Goal: Use online tool/utility: Utilize a website feature to perform a specific function

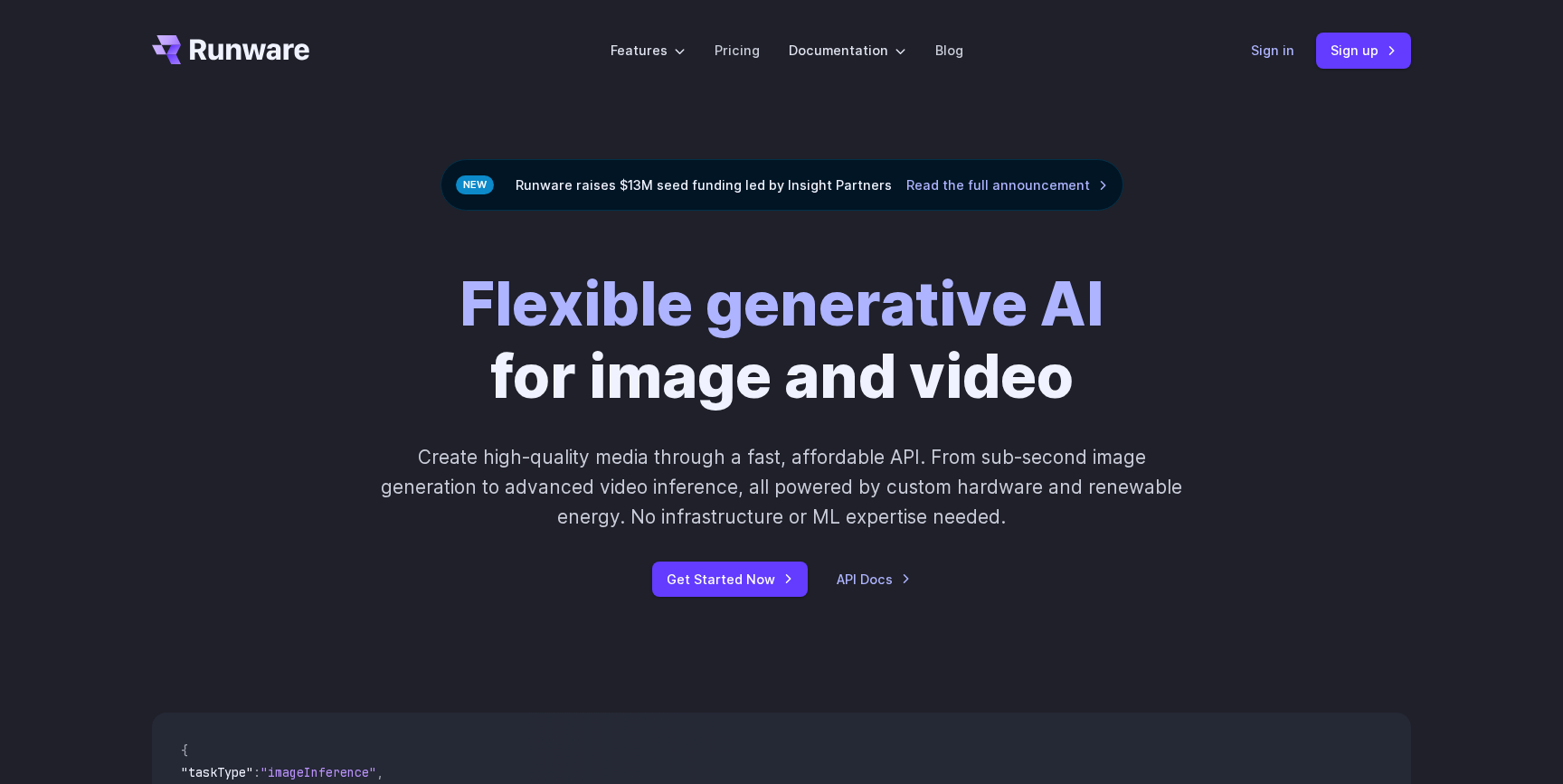
click at [1280, 47] on link "Sign in" at bounding box center [1272, 49] width 43 height 21
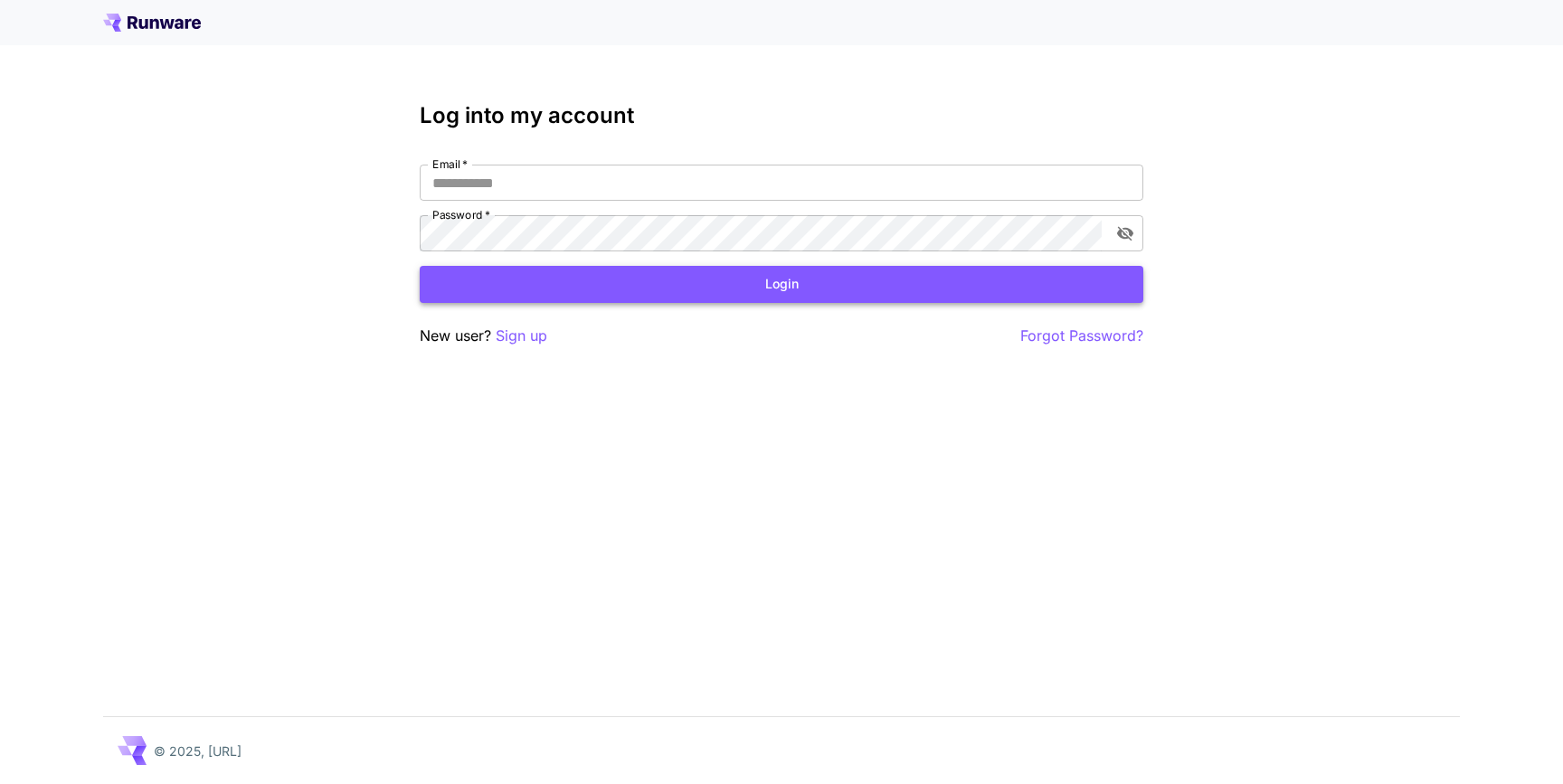
type input "**********"
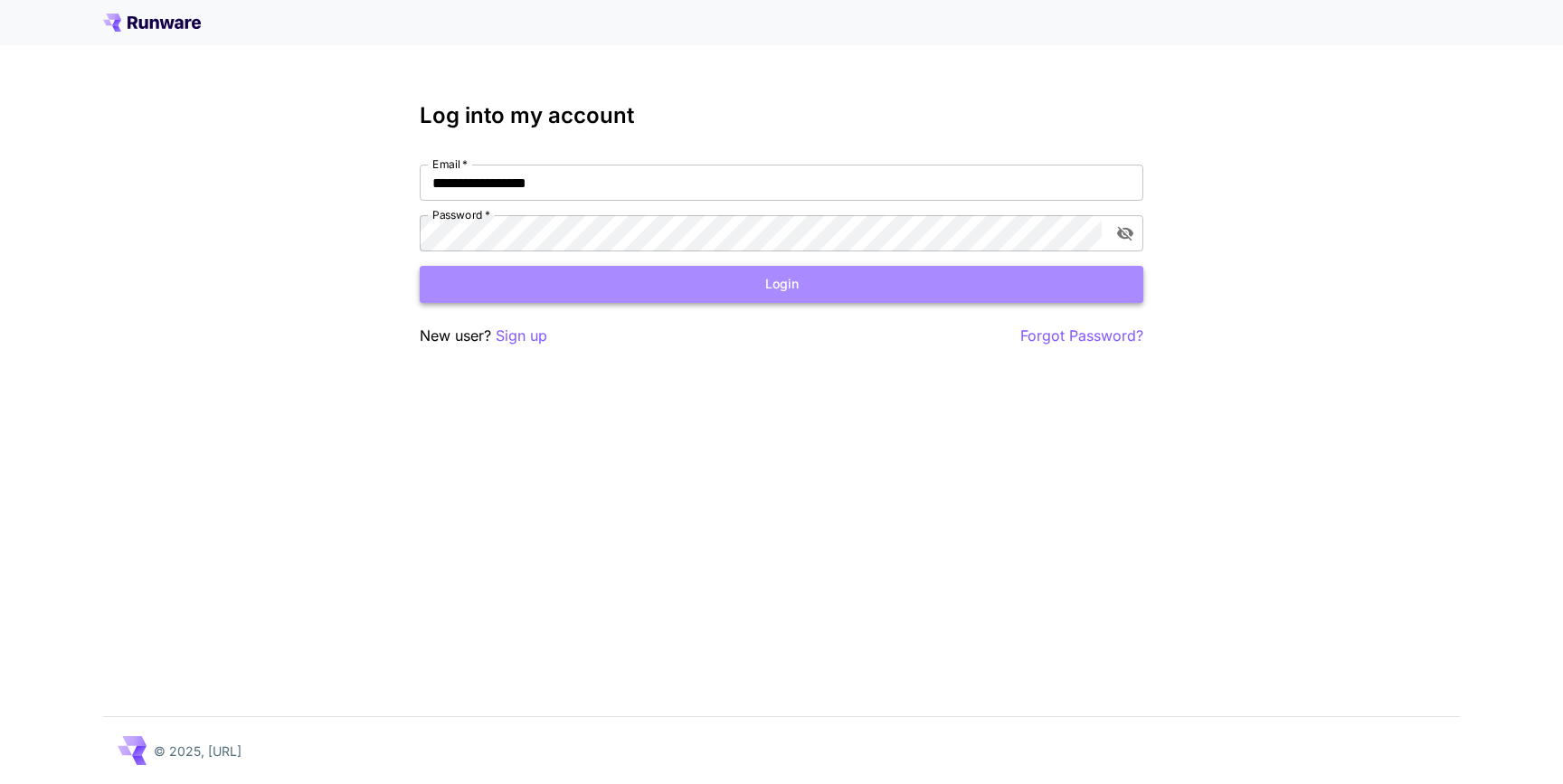
click at [899, 296] on button "Login" at bounding box center [782, 284] width 724 height 37
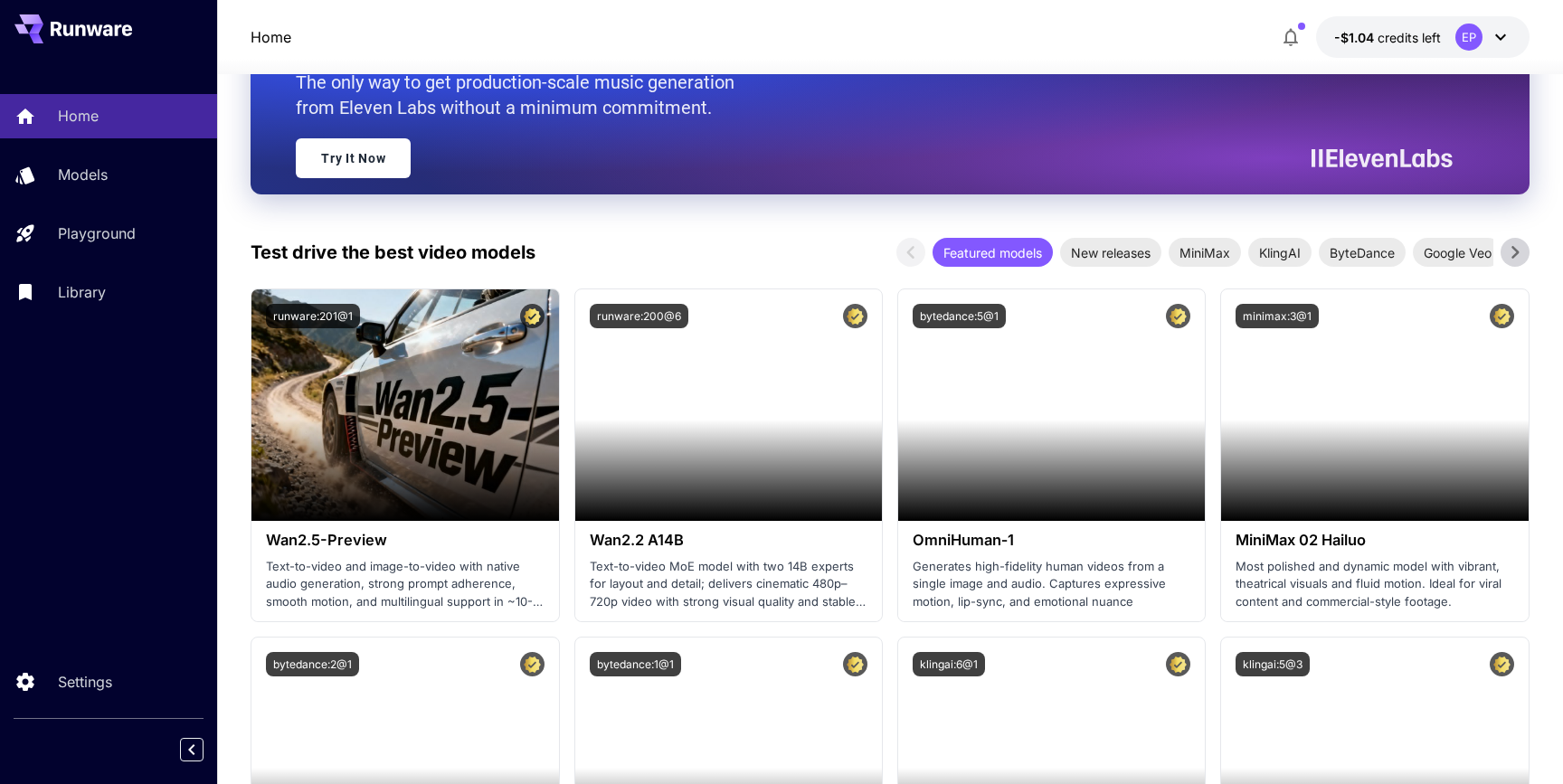
scroll to position [246, 0]
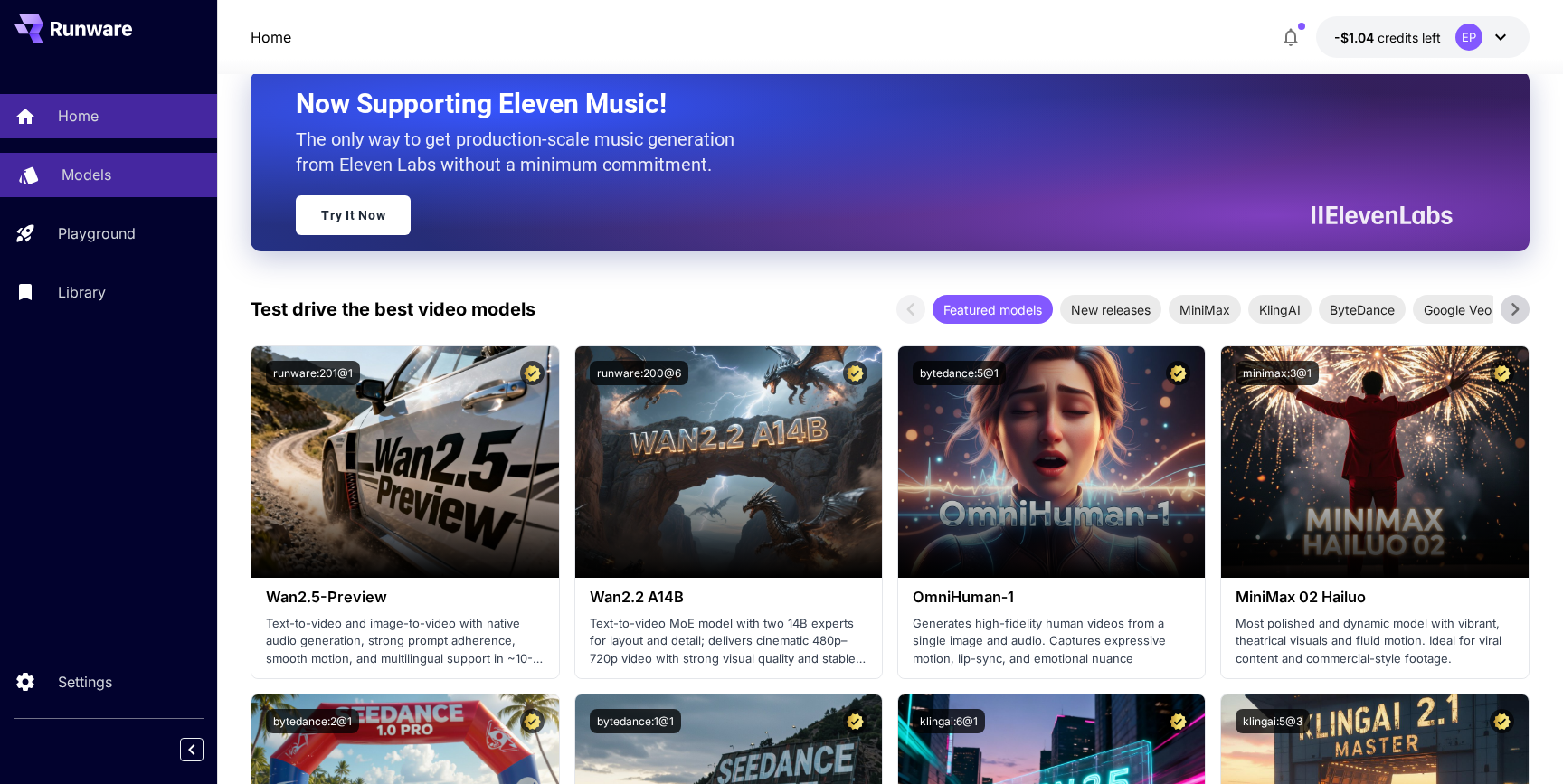
click at [107, 175] on p "Models" at bounding box center [87, 174] width 50 height 22
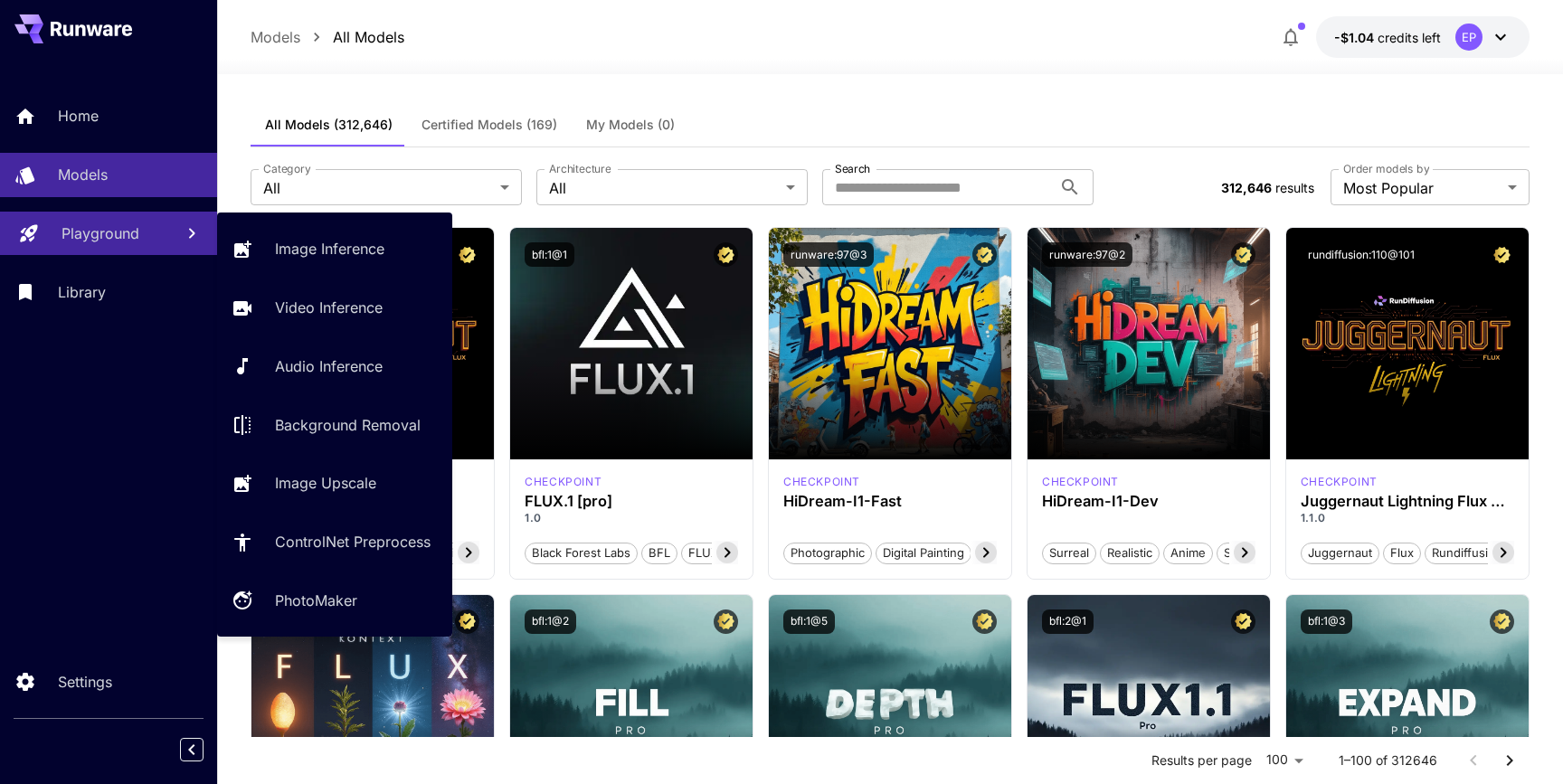
click at [122, 224] on p "Playground" at bounding box center [100, 233] width 78 height 22
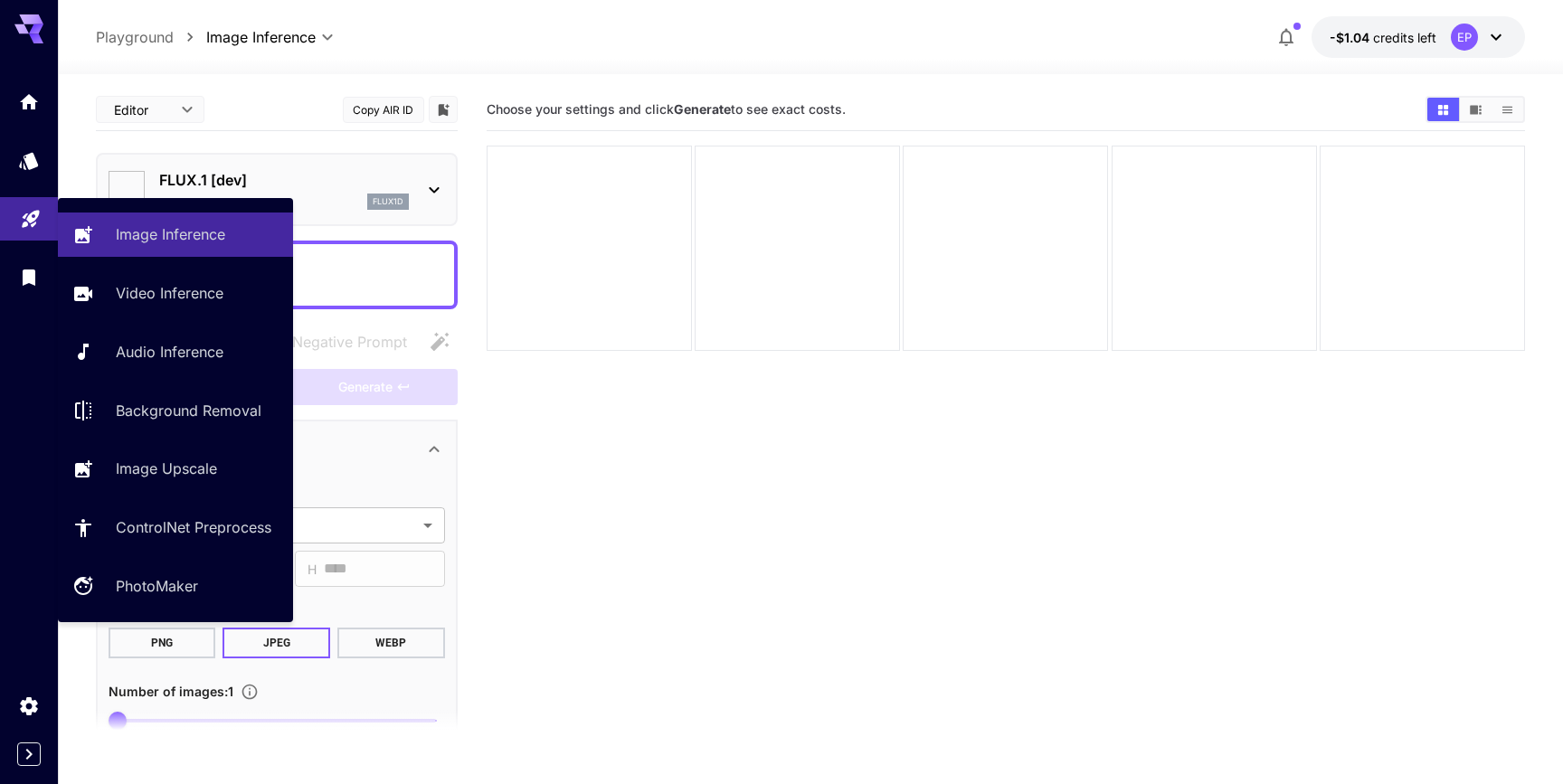
type input "**********"
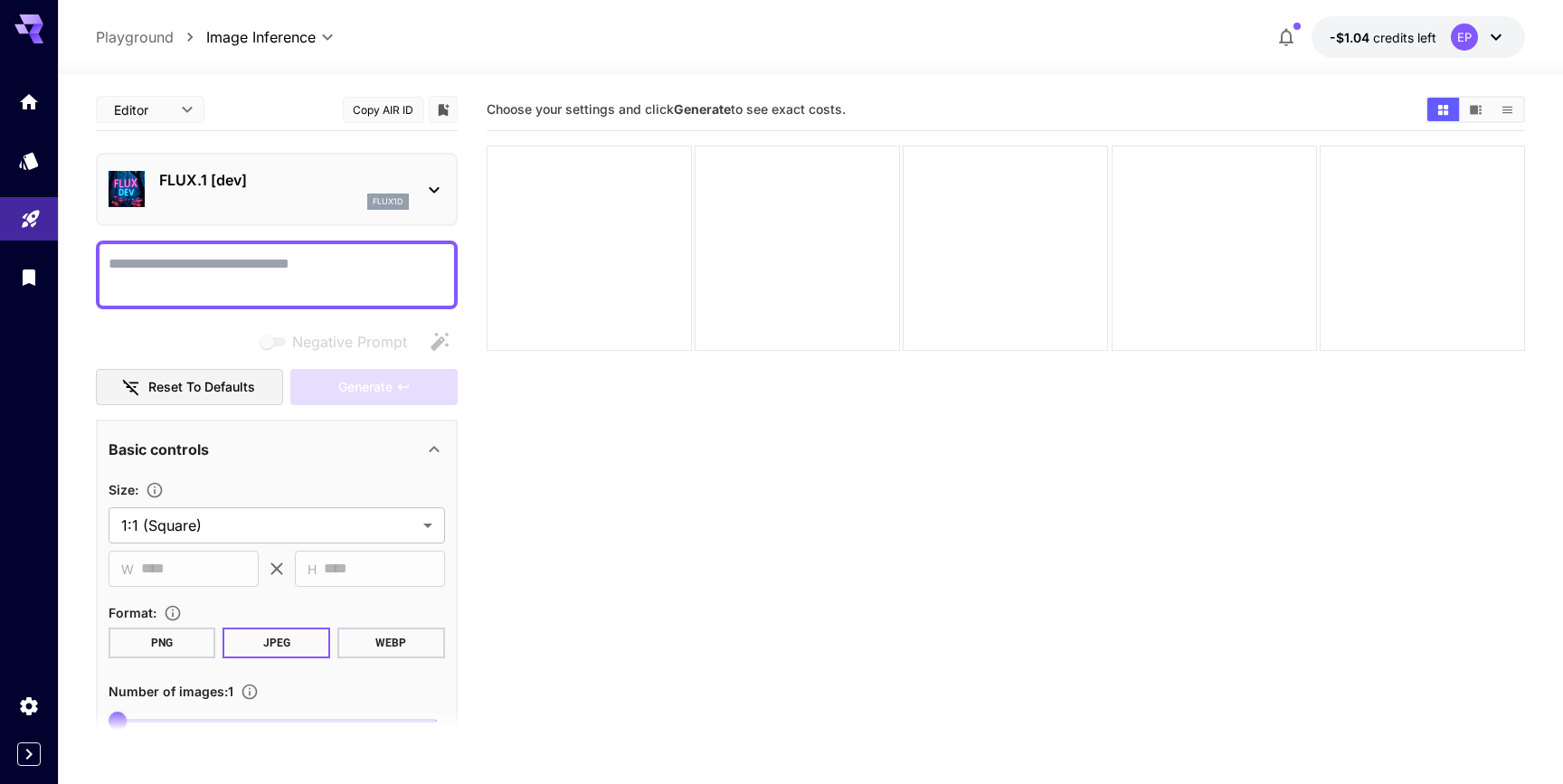
click at [784, 521] on section "Choose your settings and click Generate to see exact costs." at bounding box center [1006, 480] width 1039 height 784
click at [9, 273] on link at bounding box center [29, 276] width 58 height 44
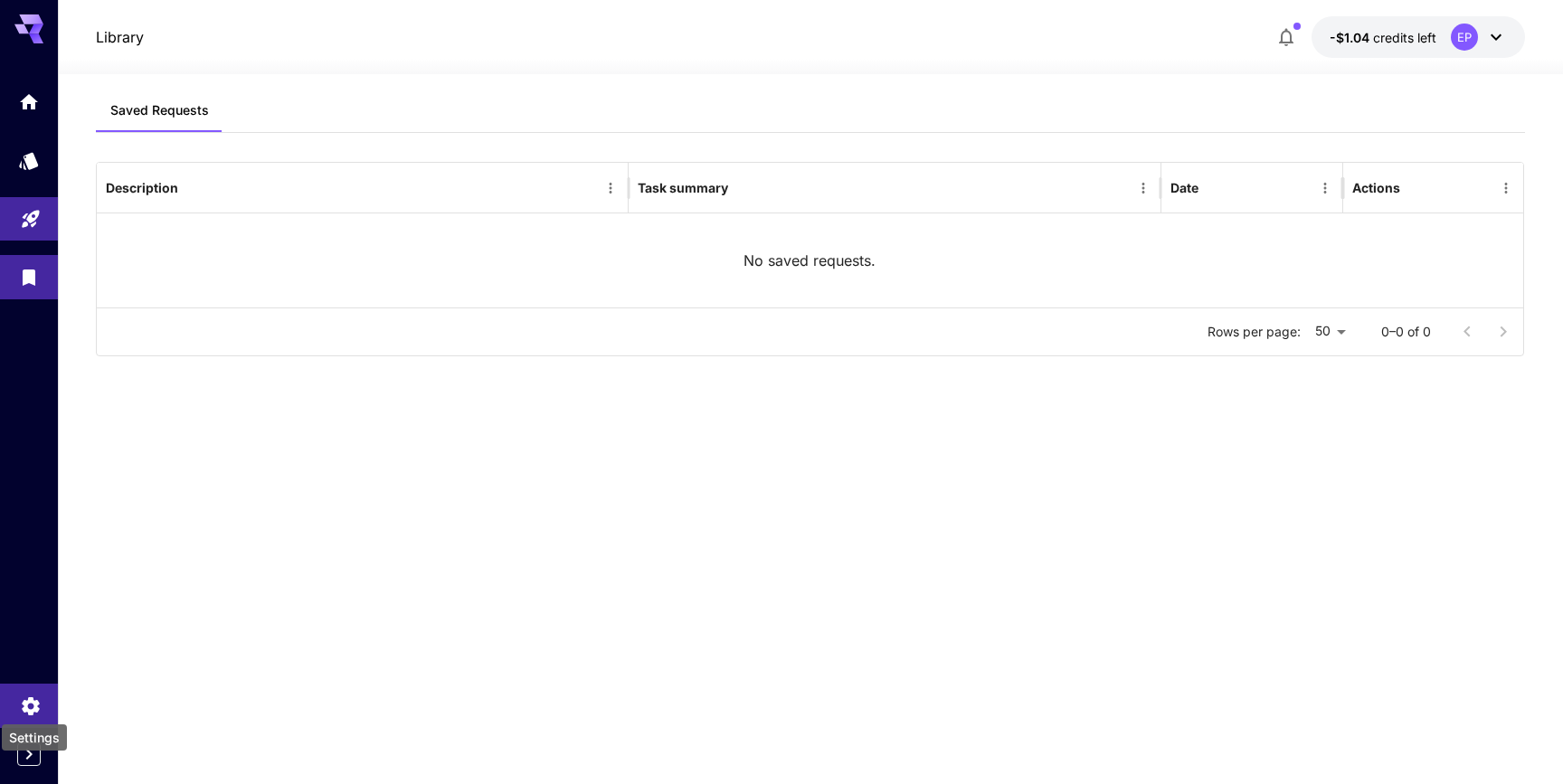
click at [23, 702] on icon "Settings" at bounding box center [30, 700] width 22 height 22
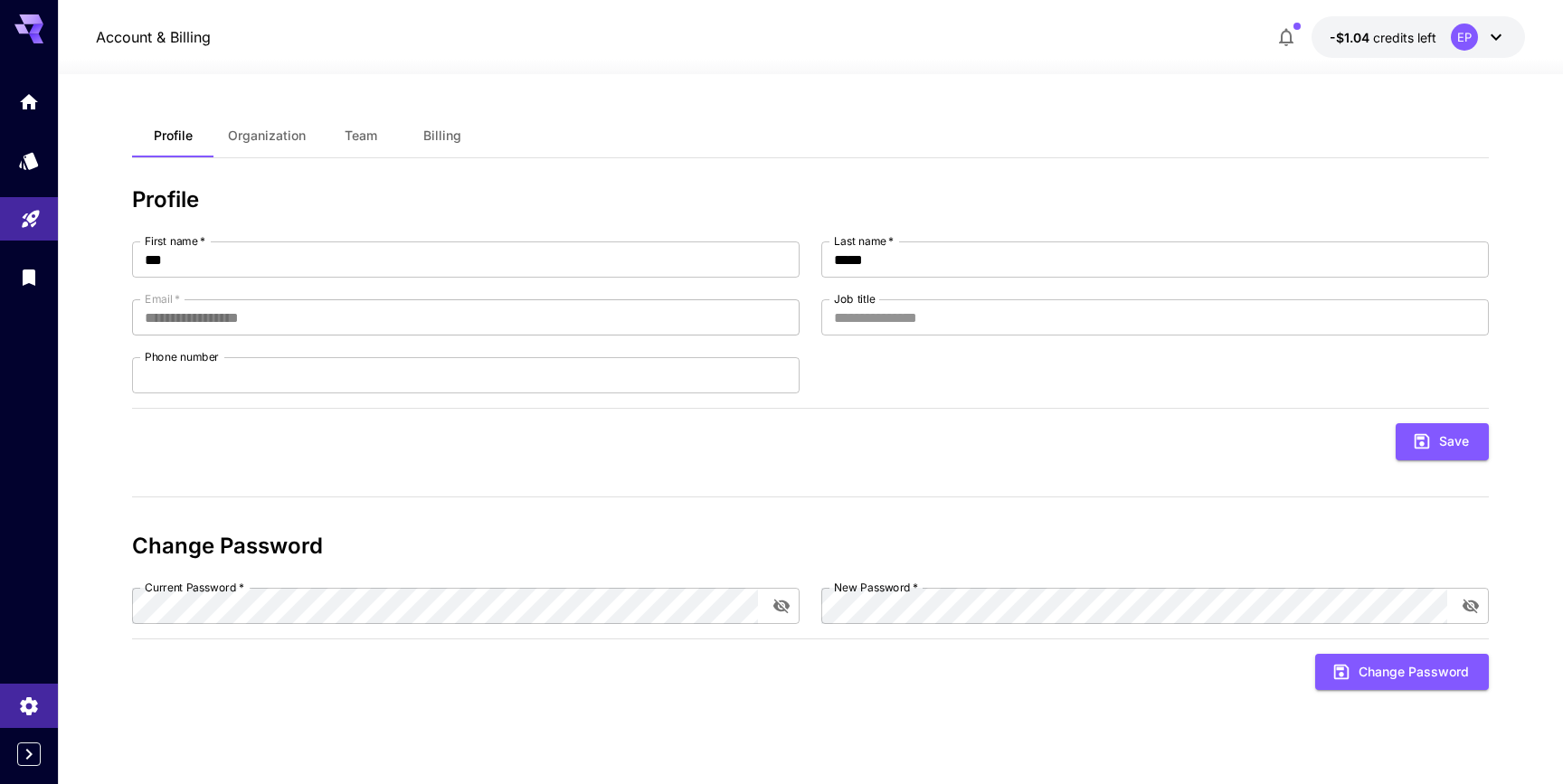
click at [19, 303] on div at bounding box center [29, 176] width 58 height 265
click at [25, 268] on icon "Library" at bounding box center [30, 272] width 13 height 17
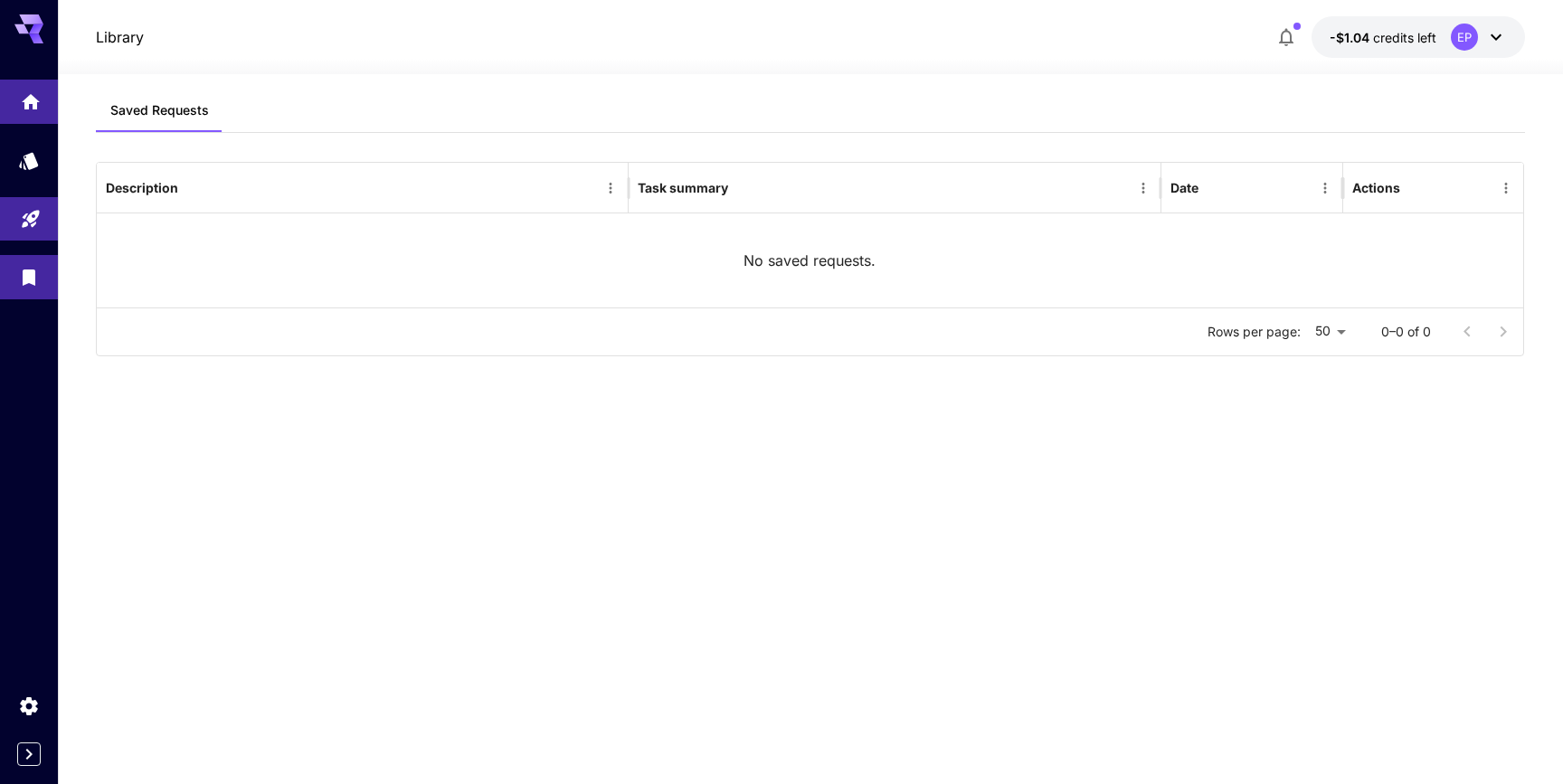
click at [32, 112] on link at bounding box center [29, 101] width 58 height 44
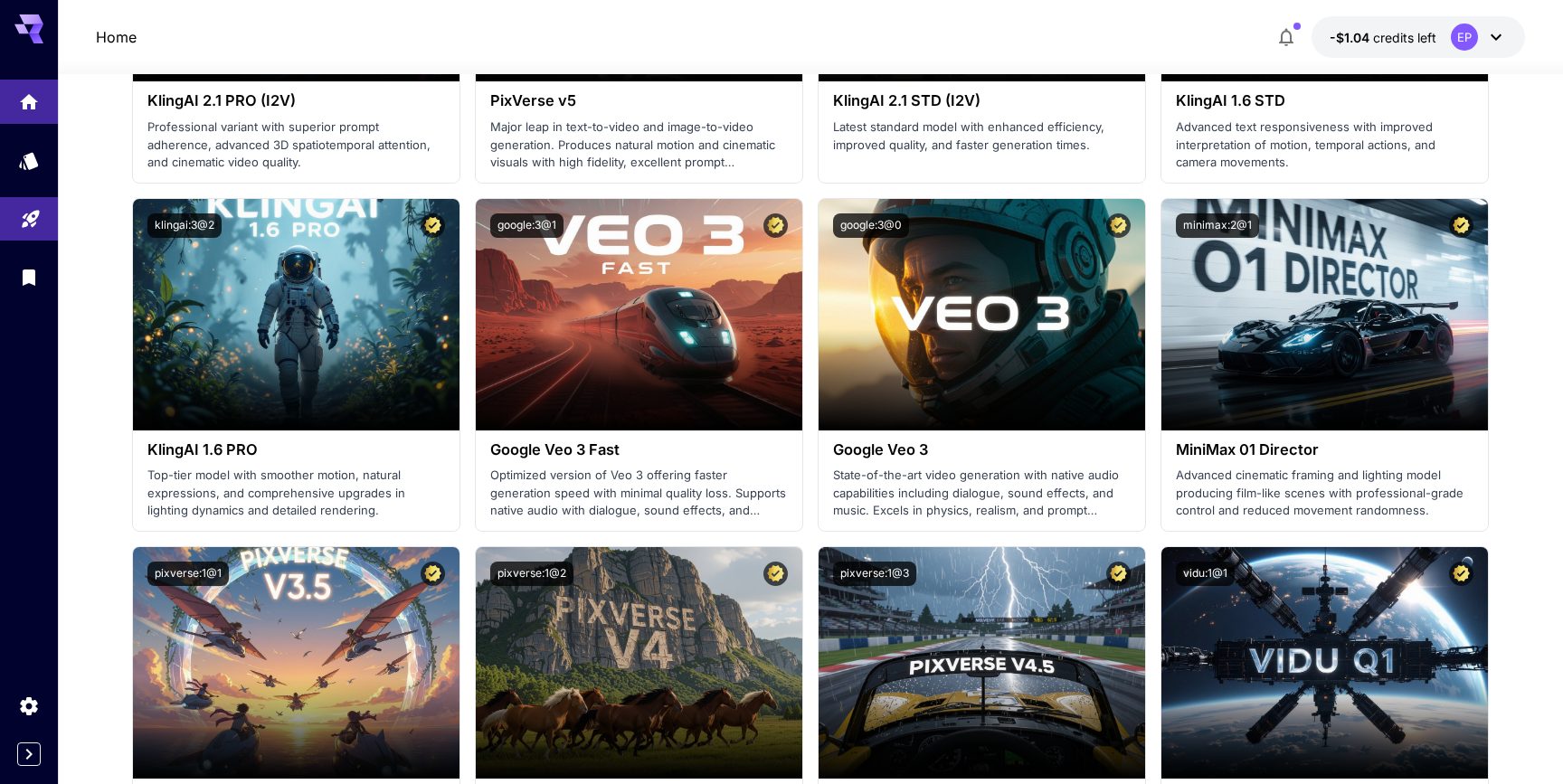
scroll to position [1558, 0]
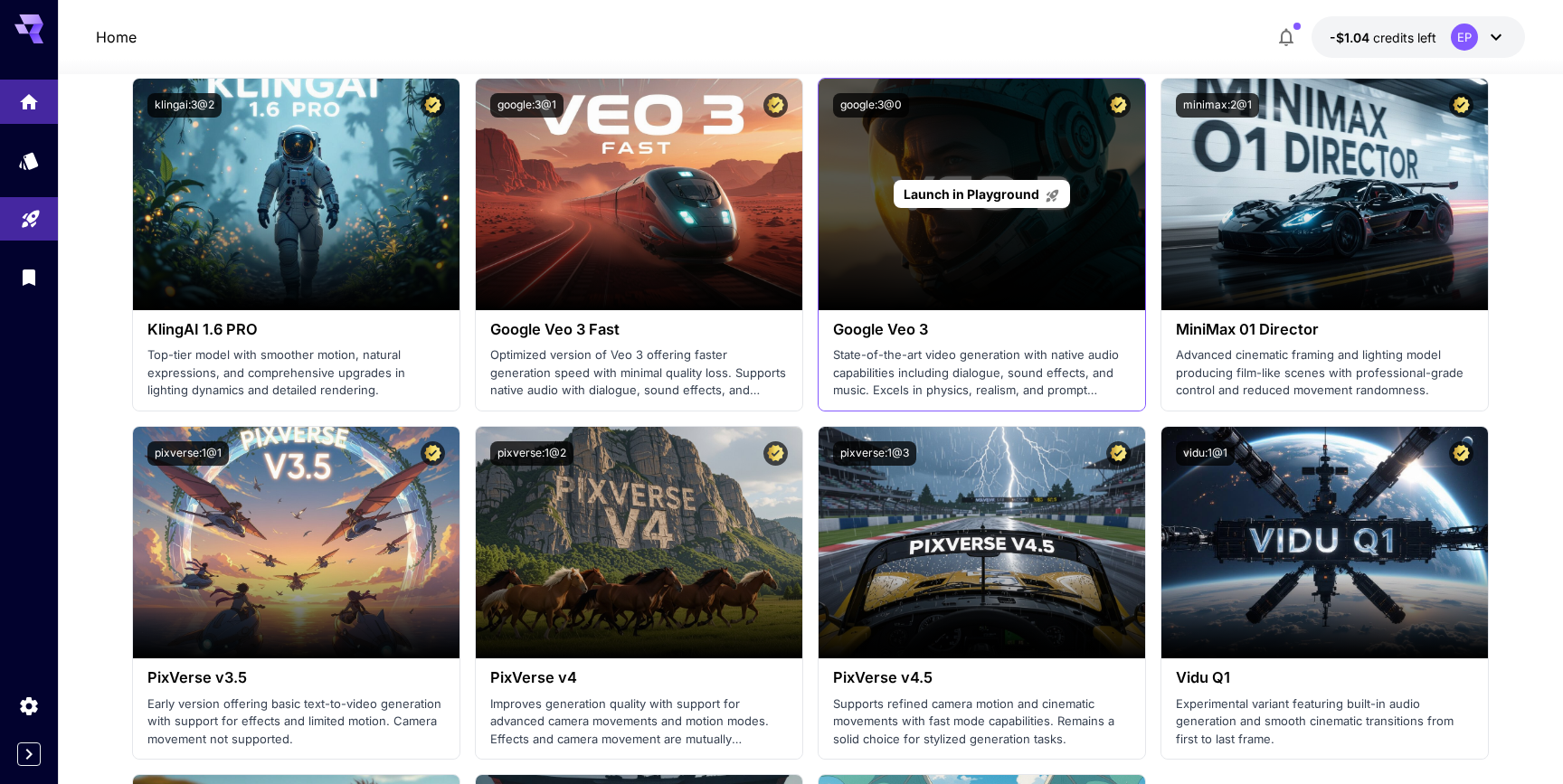
click at [1020, 151] on div "Launch in Playground" at bounding box center [981, 194] width 326 height 231
click at [998, 187] on span "Launch in Playground" at bounding box center [971, 194] width 136 height 16
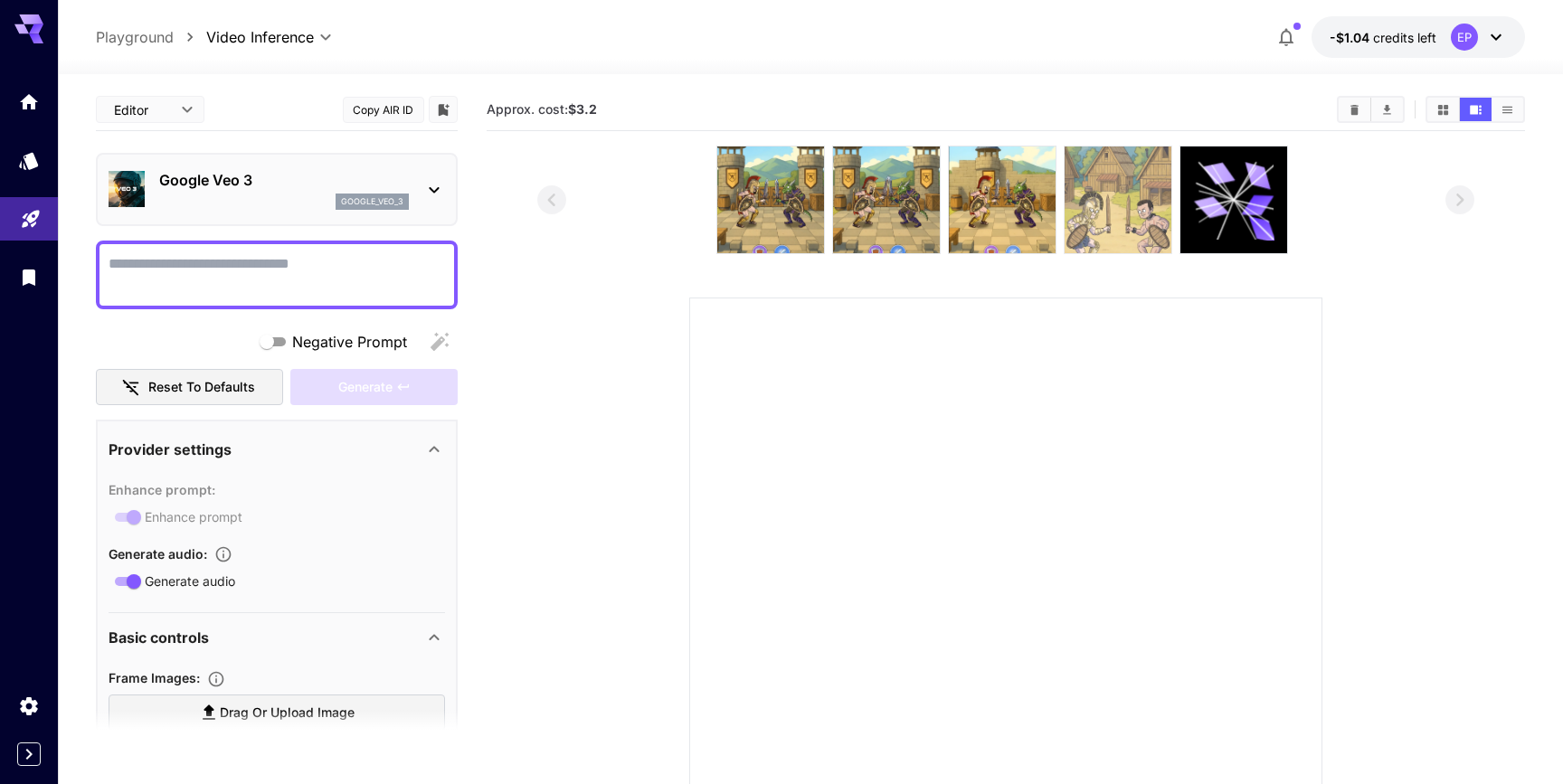
click at [1112, 216] on img at bounding box center [1118, 199] width 107 height 107
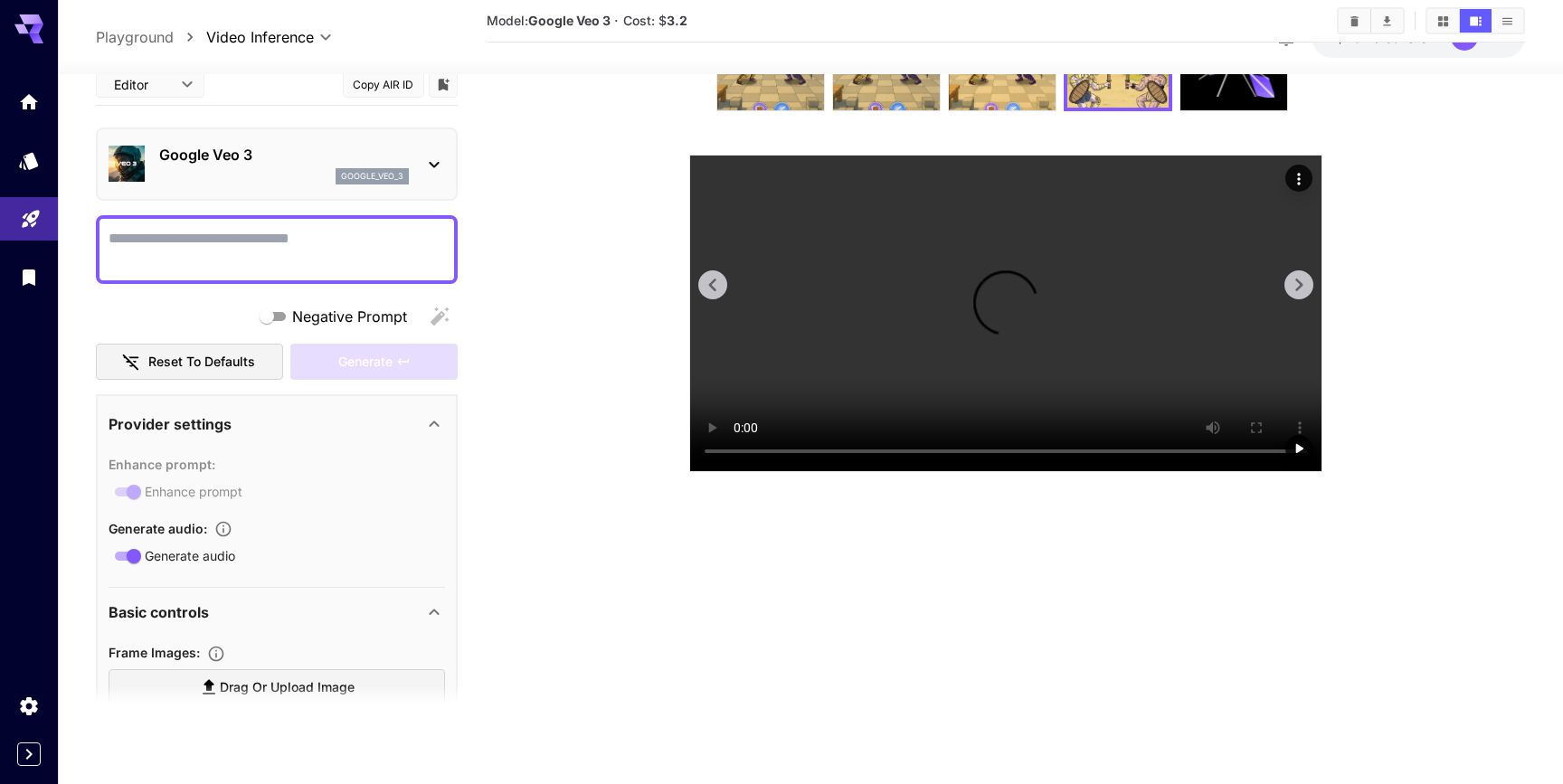
scroll to position [570, 0]
click at [1035, 400] on video at bounding box center [1006, 312] width 631 height 315
click at [1033, 405] on video at bounding box center [1006, 312] width 631 height 315
